Goal: Information Seeking & Learning: Learn about a topic

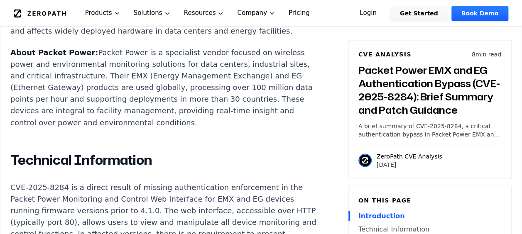
scroll to position [664, 0]
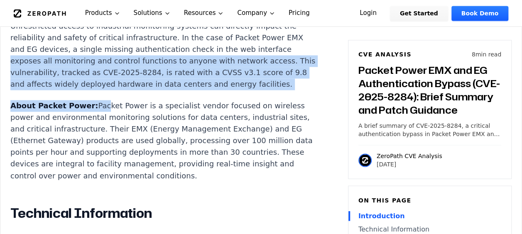
drag, startPoint x: 127, startPoint y: 50, endPoint x: 258, endPoint y: 44, distance: 131.3
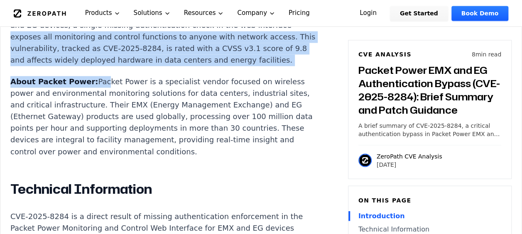
scroll to position [651, 0]
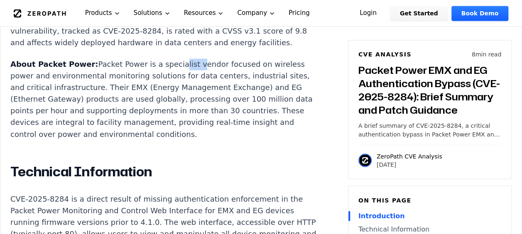
drag, startPoint x: 158, startPoint y: 56, endPoint x: 173, endPoint y: 57, distance: 15.4
drag, startPoint x: 173, startPoint y: 57, endPoint x: 270, endPoint y: 64, distance: 96.5
click at [270, 64] on p "About Packet Power: Packet Power is a specialist vendor focused on wireless pow…" at bounding box center [164, 99] width 309 height 81
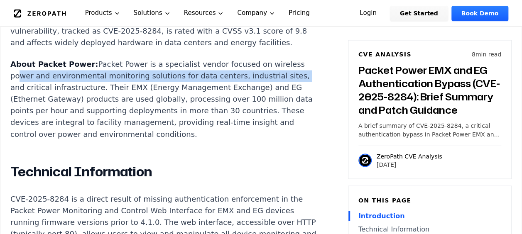
drag, startPoint x: 44, startPoint y: 75, endPoint x: 274, endPoint y: 73, distance: 229.5
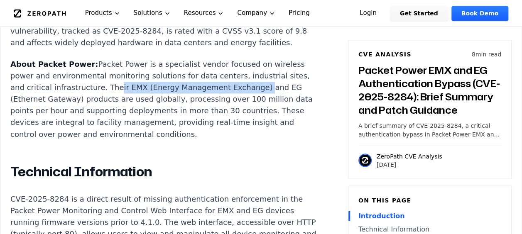
drag, startPoint x: 103, startPoint y: 87, endPoint x: 237, endPoint y: 88, distance: 133.6
click at [237, 88] on p "About Packet Power: Packet Power is a specialist vendor focused on wireless pow…" at bounding box center [164, 99] width 309 height 81
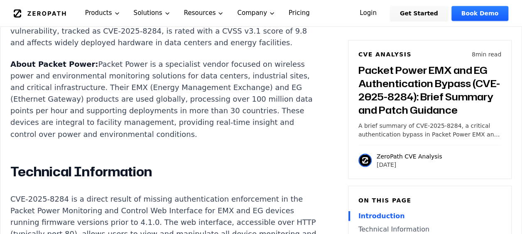
drag, startPoint x: 237, startPoint y: 88, endPoint x: 247, endPoint y: 89, distance: 10.0
click at [247, 89] on p "About Packet Power: Packet Power is a specialist vendor focused on wireless pow…" at bounding box center [164, 99] width 309 height 81
drag, startPoint x: 80, startPoint y: 100, endPoint x: 167, endPoint y: 102, distance: 87.6
click at [167, 102] on p "About Packet Power: Packet Power is a specialist vendor focused on wireless pow…" at bounding box center [164, 99] width 309 height 81
drag, startPoint x: 167, startPoint y: 102, endPoint x: 265, endPoint y: 102, distance: 97.5
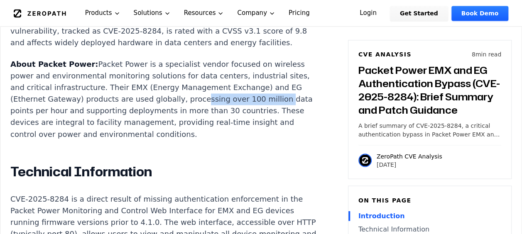
click at [265, 102] on p "About Packet Power: Packet Power is a specialist vendor focused on wireless pow…" at bounding box center [164, 99] width 309 height 81
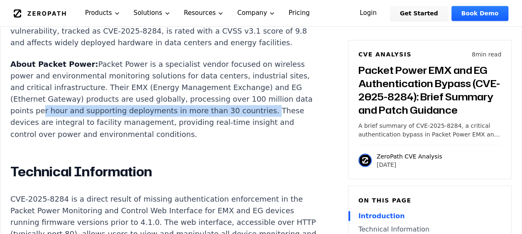
drag, startPoint x: 54, startPoint y: 107, endPoint x: 268, endPoint y: 110, distance: 214.2
click at [268, 110] on p "About Packet Power: Packet Power is a specialist vendor focused on wireless pow…" at bounding box center [164, 99] width 309 height 81
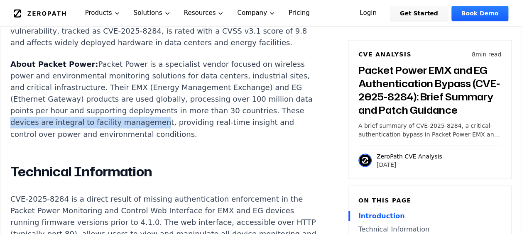
drag, startPoint x: 24, startPoint y: 120, endPoint x: 166, endPoint y: 123, distance: 141.6
click at [166, 123] on p "About Packet Power: Packet Power is a specialist vendor focused on wireless pow…" at bounding box center [164, 99] width 309 height 81
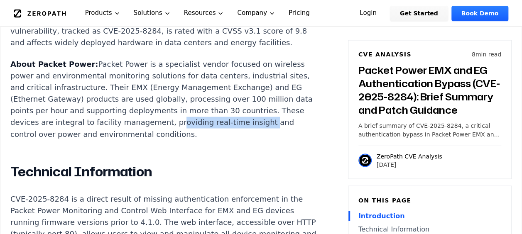
drag, startPoint x: 166, startPoint y: 123, endPoint x: 281, endPoint y: 125, distance: 115.8
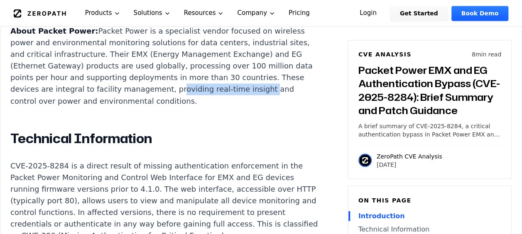
scroll to position [734, 0]
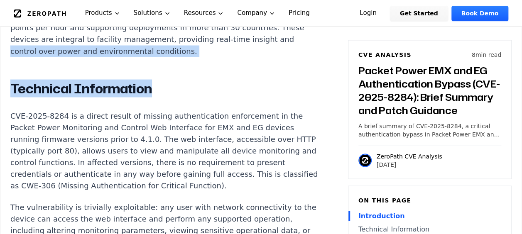
drag, startPoint x: 20, startPoint y: 47, endPoint x: 207, endPoint y: 56, distance: 187.4
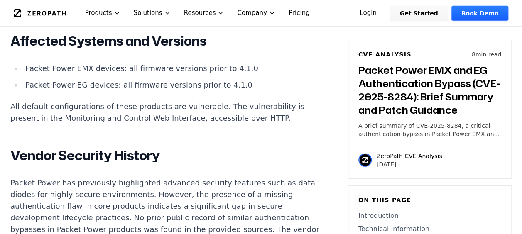
scroll to position [1190, 0]
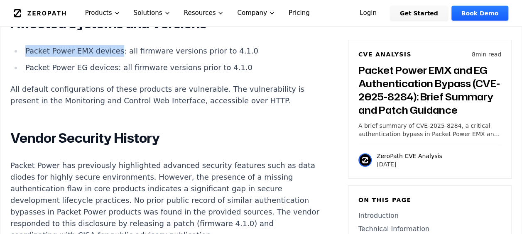
drag, startPoint x: 26, startPoint y: 61, endPoint x: 112, endPoint y: 63, distance: 85.9
click at [112, 57] on li "Packet Power EMX devices: all firmware versions prior to 4.1.0" at bounding box center [170, 51] width 297 height 12
click at [25, 73] on li "Packet Power EG devices: all firmware versions prior to 4.1.0" at bounding box center [170, 68] width 297 height 12
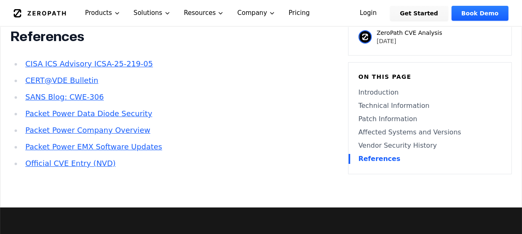
scroll to position [1481, 0]
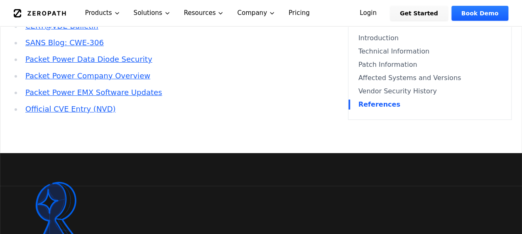
click at [105, 97] on link "Packet Power EMX Software Updates" at bounding box center [93, 92] width 137 height 9
